Goal: Information Seeking & Learning: Learn about a topic

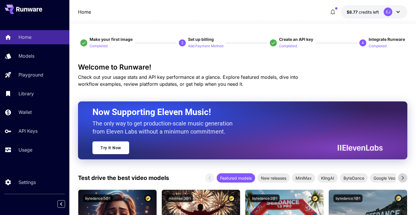
scroll to position [120, 0]
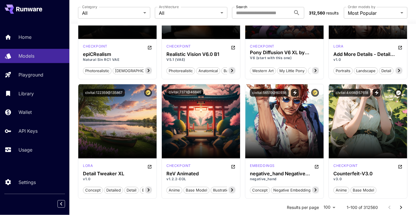
scroll to position [918, 0]
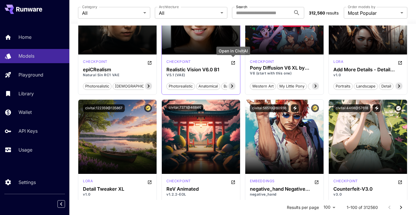
click at [234, 63] on icon "Open in CivitAI" at bounding box center [233, 62] width 5 height 5
click at [149, 62] on icon "Open in CivitAI" at bounding box center [149, 62] width 3 height 3
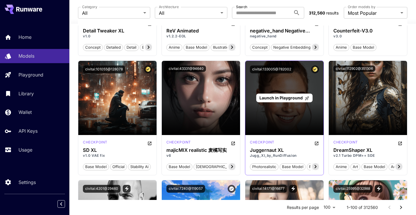
scroll to position [1077, 0]
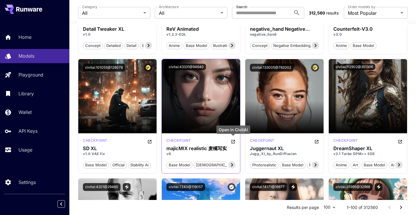
click at [235, 140] on icon "Open in CivitAI" at bounding box center [233, 141] width 5 height 5
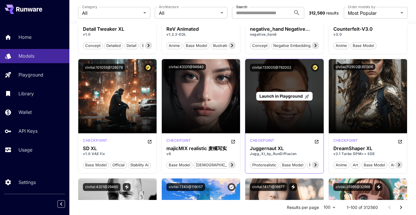
scroll to position [1197, 0]
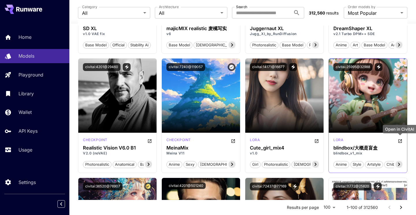
click at [400, 142] on icon "Open in CivitAI" at bounding box center [400, 140] width 5 height 5
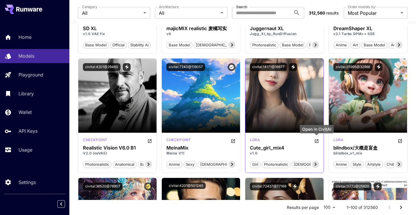
click at [317, 141] on icon "Open in CivitAI" at bounding box center [316, 140] width 3 height 3
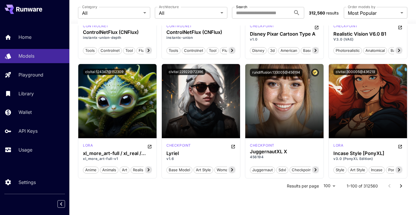
scroll to position [2868, 0]
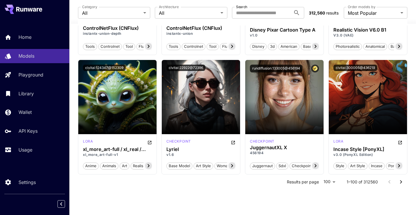
click at [402, 184] on icon "Go to next page" at bounding box center [401, 181] width 7 height 7
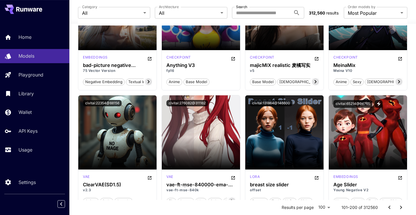
scroll to position [359, 0]
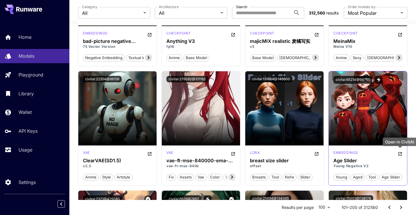
click at [402, 152] on icon "Open in CivitAI" at bounding box center [400, 153] width 3 height 3
click at [319, 151] on div "[PERSON_NAME] breast size slider offset breasts tool nsfw slider" at bounding box center [284, 165] width 78 height 40
click at [317, 152] on icon "Open in CivitAI" at bounding box center [317, 153] width 5 height 5
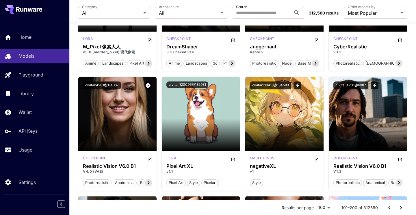
scroll to position [958, 0]
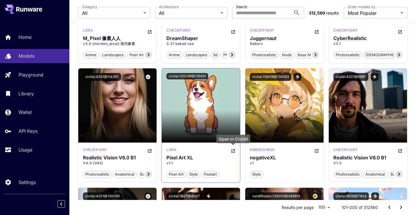
click at [234, 151] on icon "Open in CivitAI" at bounding box center [233, 150] width 5 height 5
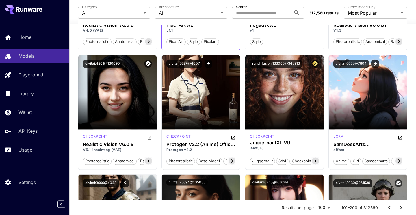
scroll to position [1117, 0]
